Goal: Task Accomplishment & Management: Manage account settings

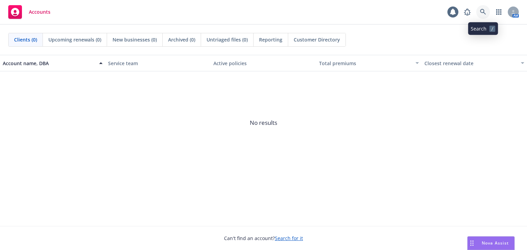
click at [488, 11] on link at bounding box center [483, 12] width 14 height 14
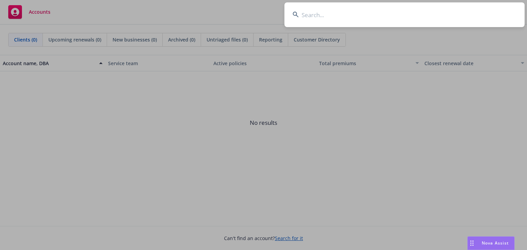
click at [415, 19] on input at bounding box center [404, 14] width 240 height 25
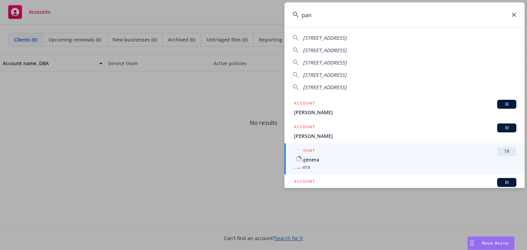
type input "pan"
click at [351, 166] on span "Panera" at bounding box center [405, 166] width 222 height 7
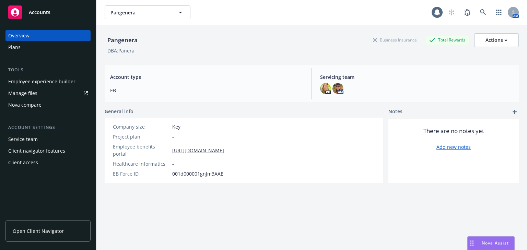
click at [48, 84] on div "Employee experience builder" at bounding box center [41, 81] width 67 height 11
click at [29, 93] on div "Manage files" at bounding box center [22, 93] width 29 height 11
click at [30, 50] on div "Plans" at bounding box center [48, 47] width 80 height 11
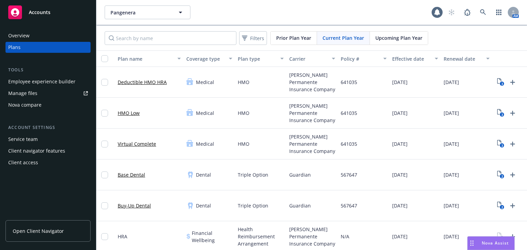
scroll to position [0, 9]
click at [402, 38] on span "Upcoming Plan Year" at bounding box center [398, 37] width 47 height 7
click at [513, 82] on icon "Upload Plan Documents" at bounding box center [512, 82] width 5 height 5
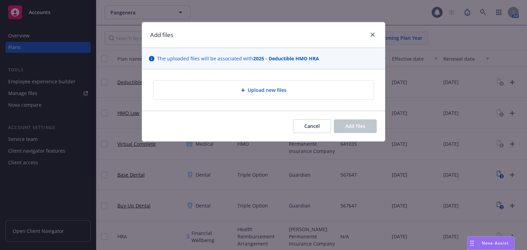
click at [261, 89] on span "Upload new files" at bounding box center [267, 89] width 39 height 7
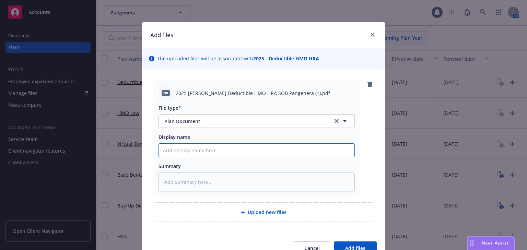
click at [169, 150] on input "Display name" at bounding box center [257, 150] width 196 height 13
type textarea "x"
type input "2"
type textarea "x"
type input "20"
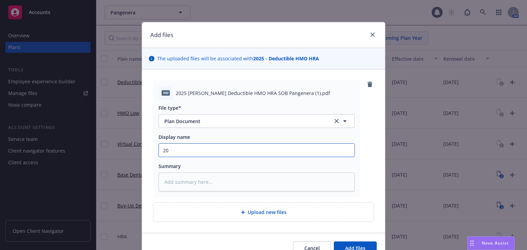
type textarea "x"
type input "202"
type textarea "x"
type input "2025"
type textarea "x"
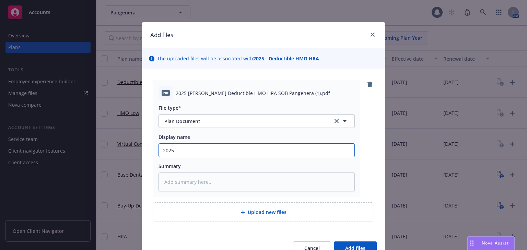
type input "2025"
type textarea "x"
type input "2025 K"
type textarea "x"
type input "2025 Ka"
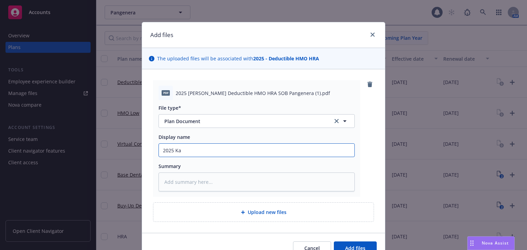
type textarea "x"
type input "2025 [PERSON_NAME]"
type textarea "x"
type input "2025 Kais"
type textarea "x"
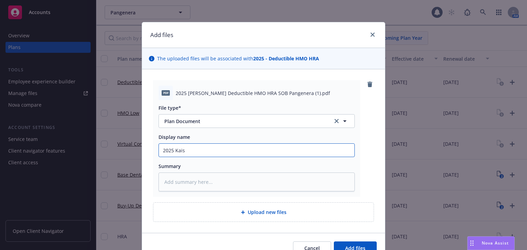
type input "2025 Kaise"
type textarea "x"
type input "2025 [PERSON_NAME]"
type textarea "x"
type input "2025 [PERSON_NAME]"
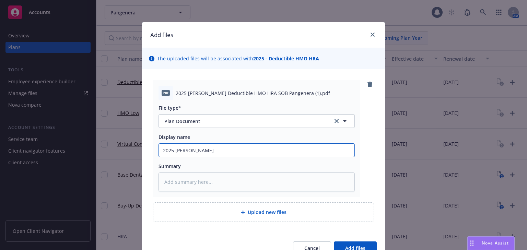
type textarea "x"
type input "2025 [PERSON_NAME] D"
type textarea "x"
type input "2025 [PERSON_NAME] De"
type textarea "x"
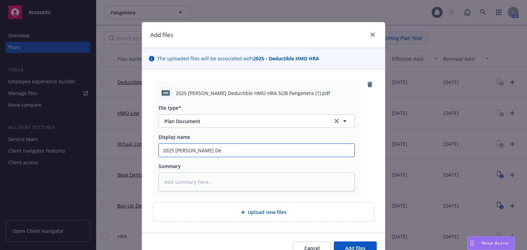
type input "2025 [PERSON_NAME] Ded"
type textarea "x"
type input "2025 [PERSON_NAME] Dedu"
type textarea "x"
type input "2025 [PERSON_NAME] Deduc"
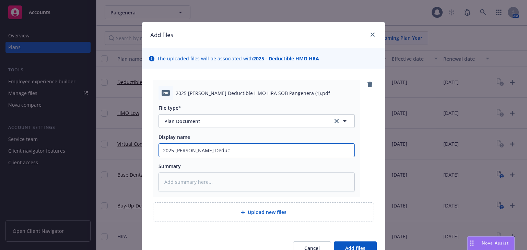
type textarea "x"
type input "2025 [PERSON_NAME] Deduct"
type textarea "x"
type input "2025 [PERSON_NAME] Deducti"
type textarea "x"
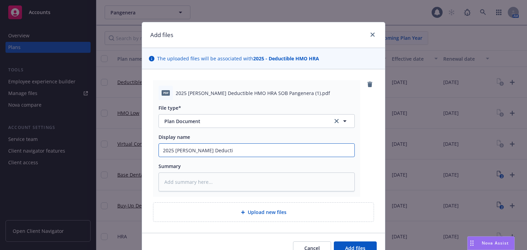
type input "2025 [PERSON_NAME] Deductib"
type textarea "x"
type input "2025 [PERSON_NAME] Deductibl"
type textarea "x"
type input "2025 [PERSON_NAME] Deductible"
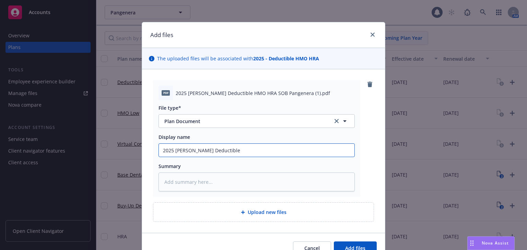
type textarea "x"
type input "2025 [PERSON_NAME] Deductible"
type textarea "x"
type input "2025 [PERSON_NAME] Deductible H"
type textarea "x"
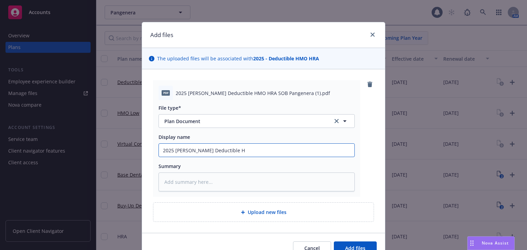
type input "2025 [PERSON_NAME] Deductible HM"
type textarea "x"
type input "2025 [PERSON_NAME] Deductible HMO"
type textarea "x"
type input "2025 [PERSON_NAME] Deductible HMO"
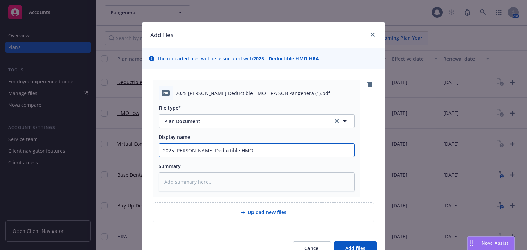
type textarea "x"
type input "2025 [PERSON_NAME] Deductible HMO H"
type textarea "x"
type input "2025 [PERSON_NAME] Deductible HMO HR"
type textarea "x"
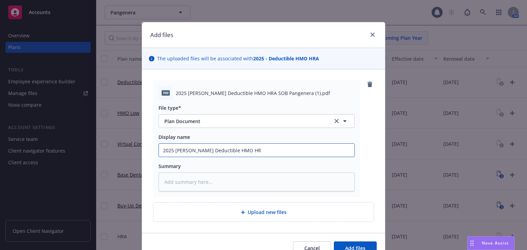
type input "2025 [PERSON_NAME] Deductible HMO HRA"
type textarea "x"
type input "2025 [PERSON_NAME] Deductible HMO HRA"
type textarea "x"
type input "2025 [PERSON_NAME] Deductible HMO HRA SO"
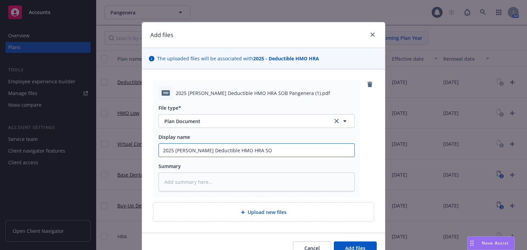
type textarea "x"
type input "2025 [PERSON_NAME] Deductible HMO HRA SOB"
type textarea "x"
type input "2025 [PERSON_NAME] Deductible HMO HRA SOB"
type textarea "x"
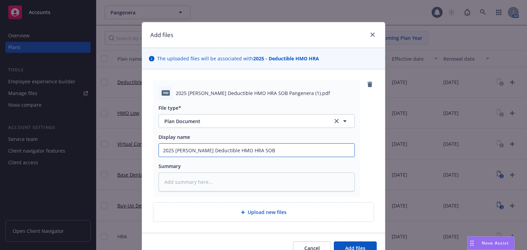
type input "2025 [PERSON_NAME] Deductible HMO HRA SOB P"
type textarea "x"
type input "2025 [PERSON_NAME] Deductible HMO HRA SOB Pa"
type textarea "x"
type input "2025 [PERSON_NAME] Deductible HMO HRA SOB Pan"
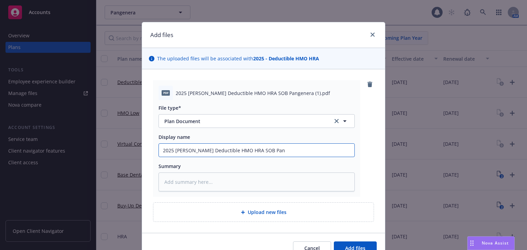
type textarea "x"
type input "2025 [PERSON_NAME] Deductible HMO HRA SOB Pang"
type textarea "x"
type input "2025 [PERSON_NAME] Deductible HMO HRA SOB Pange"
type textarea "x"
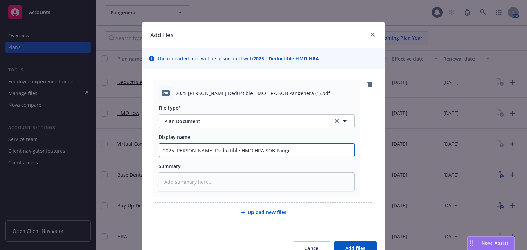
type input "2025 [PERSON_NAME] Deductible HMO HRA SOB Pangen"
type textarea "x"
type input "2025 [PERSON_NAME] Deductible HMO HRA SOB Pangene"
type textarea "x"
type input "2025 [PERSON_NAME] Deductible HMO HRA SOB Pangener"
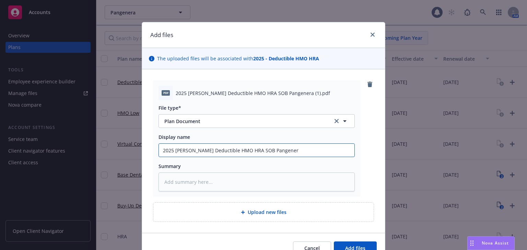
type textarea "x"
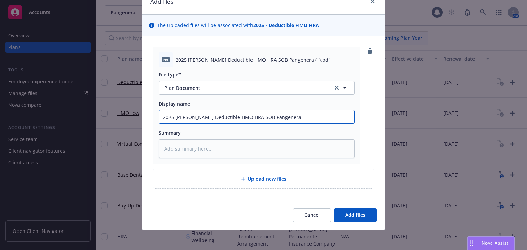
scroll to position [35, 0]
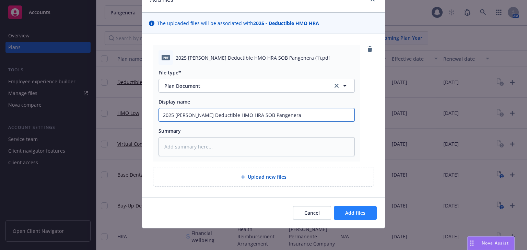
type input "2025 [PERSON_NAME] Deductible HMO HRA SOB Pangenera"
click at [353, 214] on span "Add files" at bounding box center [355, 213] width 20 height 7
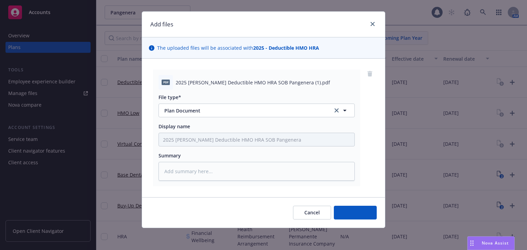
scroll to position [10, 0]
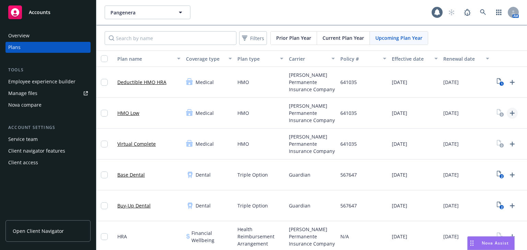
click at [515, 111] on icon "Upload Plan Documents" at bounding box center [512, 113] width 8 height 8
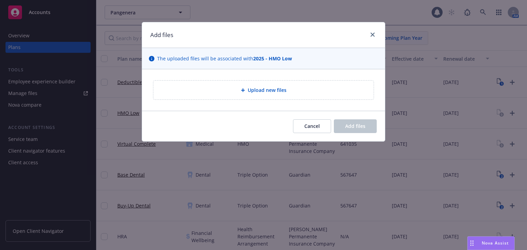
click at [278, 94] on div "Upload new files" at bounding box center [263, 90] width 209 height 8
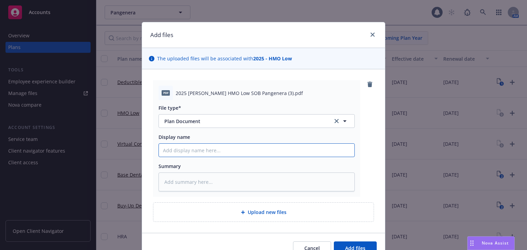
click at [178, 151] on input "Display name" at bounding box center [257, 150] width 196 height 13
type textarea "x"
type input "2"
type textarea "x"
type input "20"
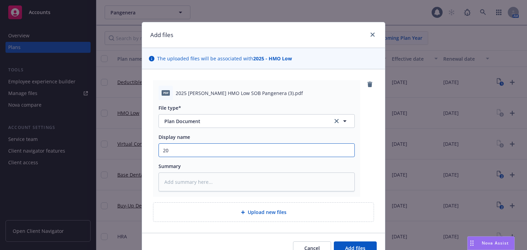
type textarea "x"
type input "202"
type textarea "x"
type input "2025"
type textarea "x"
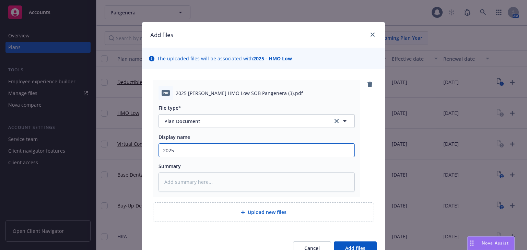
type input "2025 K"
type textarea "x"
type input "2025 Ka"
type textarea "x"
type input "2025 [PERSON_NAME]"
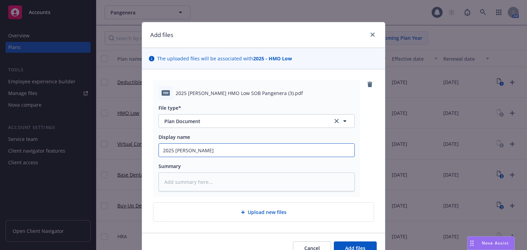
type textarea "x"
type input "2025 Kais"
type textarea "x"
type input "2025 Kaise"
type textarea "x"
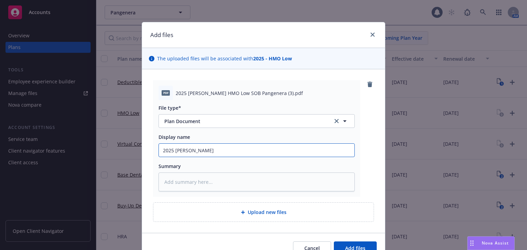
type input "2025 [PERSON_NAME]"
type textarea "x"
type input "2025 [PERSON_NAME] H"
type textarea "x"
type input "2025 [PERSON_NAME]"
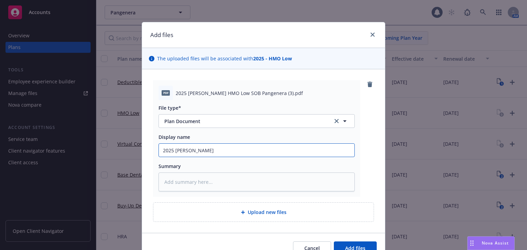
type textarea "x"
type input "2025 [PERSON_NAME] HMP"
type textarea "x"
type input "2025 [PERSON_NAME]"
type textarea "x"
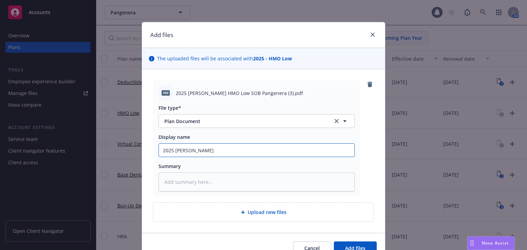
type input "2025 [PERSON_NAME] HMO"
type textarea "x"
type input "2025 [PERSON_NAME] HMO"
type textarea "x"
type input "2025 [PERSON_NAME] HMO L"
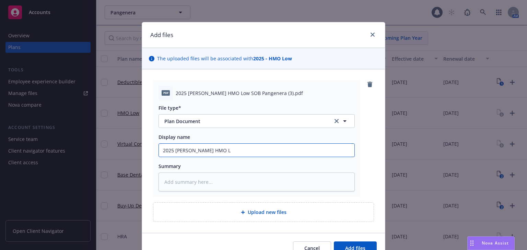
type textarea "x"
type input "2025 [PERSON_NAME] HMO Lo"
type textarea "x"
type input "2025 [PERSON_NAME] HMO Low"
type textarea "x"
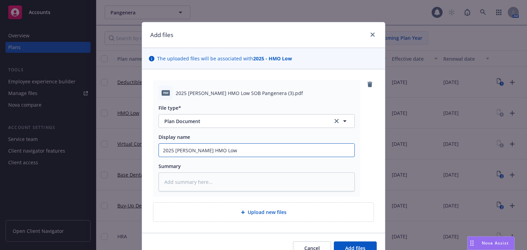
type input "2025 [PERSON_NAME] HMO Low"
type textarea "x"
type input "2025 [PERSON_NAME] HMO Low S"
type textarea "x"
type input "2025 [PERSON_NAME] HMO Low SO"
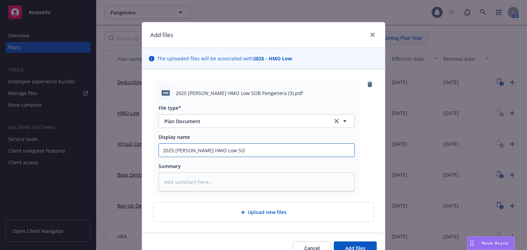
type textarea "x"
type input "2025 [PERSON_NAME] HMO Low SOB"
type textarea "x"
type input "2025 [PERSON_NAME] HMO Low SOB"
type textarea "x"
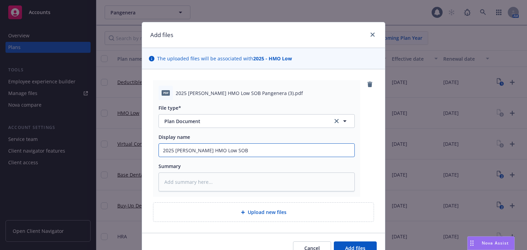
type input "2025 [PERSON_NAME] HMO Low SOB P"
type textarea "x"
type input "2025 [PERSON_NAME] HMO Low SOB Pan"
type textarea "x"
type input "2025 [PERSON_NAME] HMO Low SOB Pang"
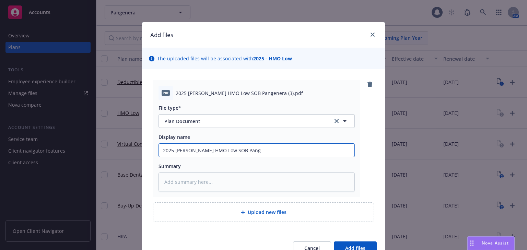
type textarea "x"
type input "2025 [PERSON_NAME] HMO Low SOB Pange"
type textarea "x"
type input "2025 [PERSON_NAME] HMO Low SOB Pangen"
type textarea "x"
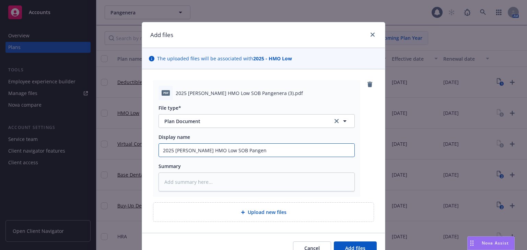
type input "2025 [PERSON_NAME] HMO Low SOB Pangene"
type textarea "x"
type input "2025 [PERSON_NAME] HMO Low SOB Pangener"
type textarea "x"
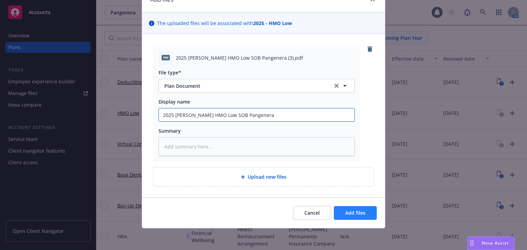
type input "2025 [PERSON_NAME] HMO Low SOB Pangenera"
click at [355, 210] on span "Add files" at bounding box center [355, 213] width 20 height 7
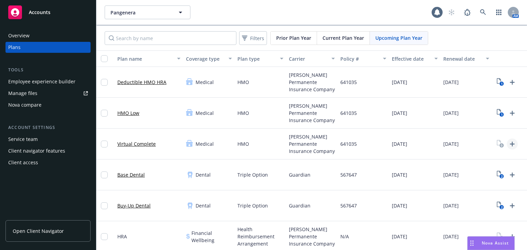
click at [512, 145] on icon "Upload Plan Documents" at bounding box center [512, 144] width 5 height 5
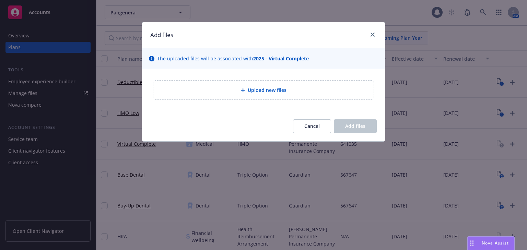
click at [251, 85] on div "Upload new files" at bounding box center [263, 90] width 220 height 19
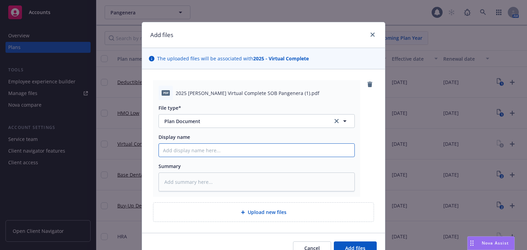
click at [207, 152] on input "Display name" at bounding box center [257, 150] width 196 height 13
type textarea "x"
type input "20"
type textarea "x"
type input "202"
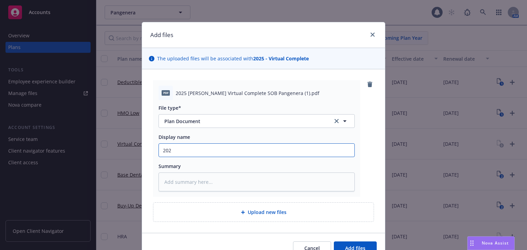
type textarea "x"
type input "2025"
type textarea "x"
type input "2025"
type textarea "x"
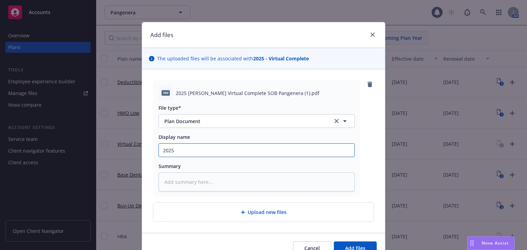
type input "2025 K"
type textarea "x"
type input "2025 Ka"
type textarea "x"
type input "2025 [PERSON_NAME]"
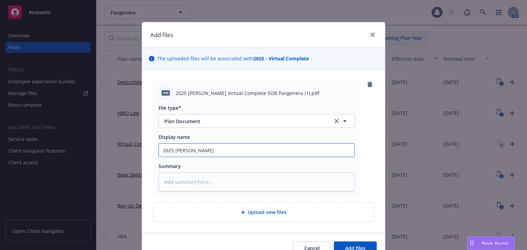
type textarea "x"
type input "2025 Kais"
type textarea "x"
type input "2025 Kaise"
type textarea "x"
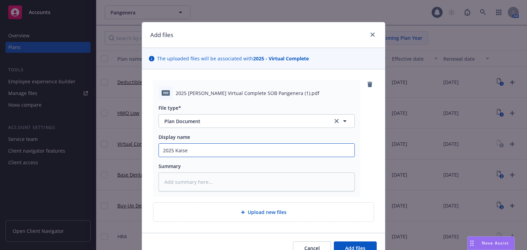
type input "2025 [PERSON_NAME]"
type textarea "x"
type input "2025 [PERSON_NAME]"
type textarea "x"
type input "2025 [PERSON_NAME] V"
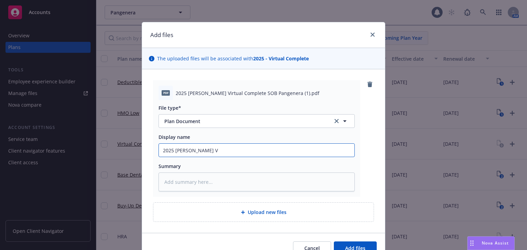
type textarea "x"
type input "2025 [PERSON_NAME] Vi"
type textarea "x"
type input "2025 [PERSON_NAME] Vir"
type textarea "x"
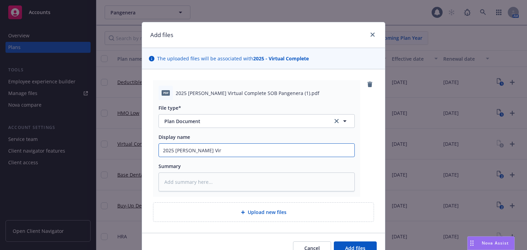
type input "2025 [PERSON_NAME] Virt"
type textarea "x"
type input "2025 [PERSON_NAME]"
type textarea "x"
type input "2025 [PERSON_NAME] Virt"
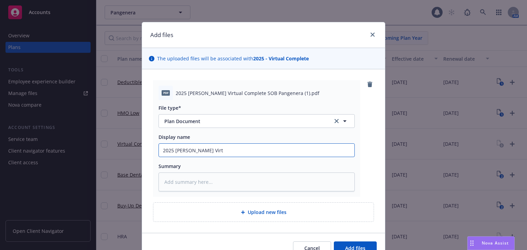
type textarea "x"
type input "2025 [PERSON_NAME] Virtu"
type textarea "x"
type input "2025 [PERSON_NAME] Virtua"
type textarea "x"
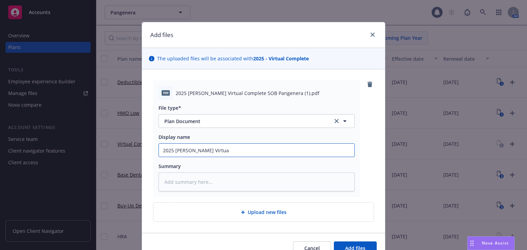
type input "2025 [PERSON_NAME] Virtual"
type textarea "x"
type input "2025 [PERSON_NAME] Virtual"
type textarea "x"
type input "2025 [PERSON_NAME] Virtual C"
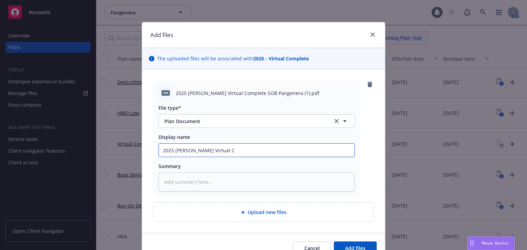
type textarea "x"
type input "2025 [PERSON_NAME] Virtual Co"
type textarea "x"
type input "2025 [PERSON_NAME] Virtual Com"
type textarea "x"
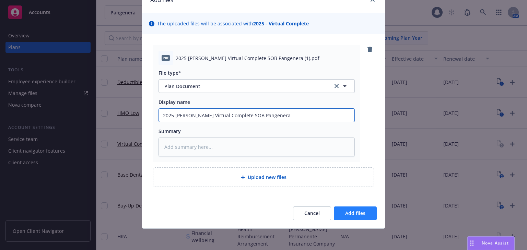
scroll to position [35, 0]
click at [353, 216] on button "Add files" at bounding box center [355, 213] width 43 height 14
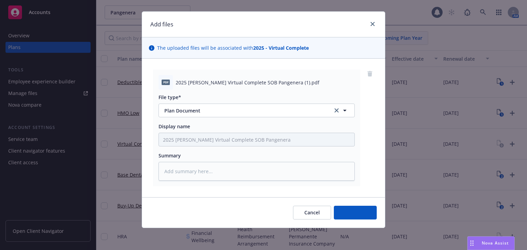
scroll to position [10, 0]
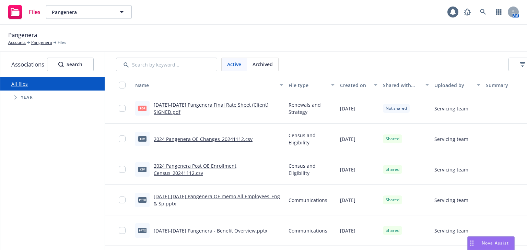
click at [27, 96] on span "Year" at bounding box center [27, 97] width 12 height 4
click at [15, 98] on icon "Tree Example" at bounding box center [15, 97] width 3 height 4
click at [33, 207] on input "Tree Example" at bounding box center [33, 207] width 7 height 7
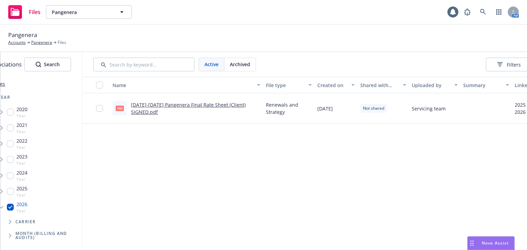
scroll to position [0, 93]
